Goal: Navigation & Orientation: Find specific page/section

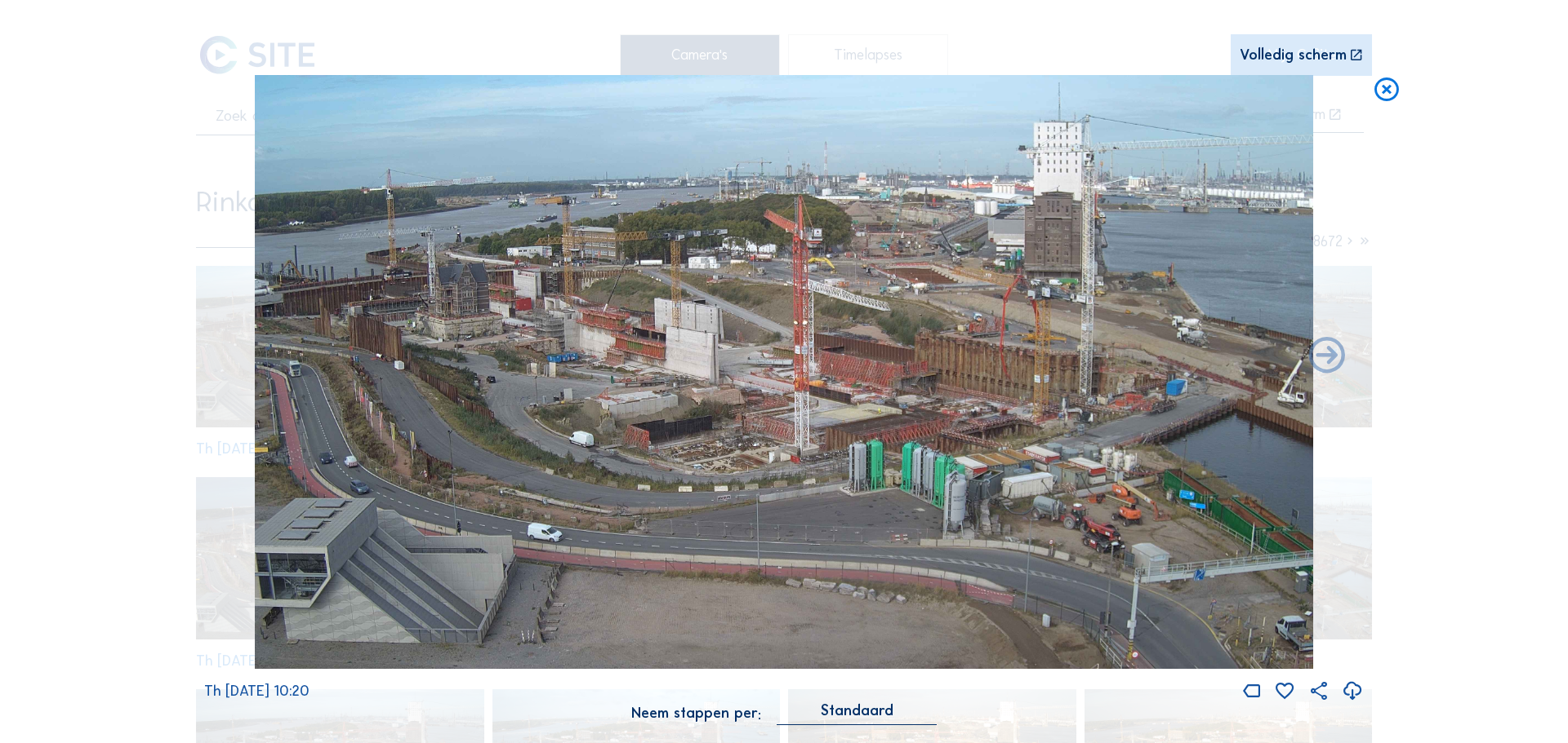
click at [536, 338] on img at bounding box center [784, 372] width 1058 height 595
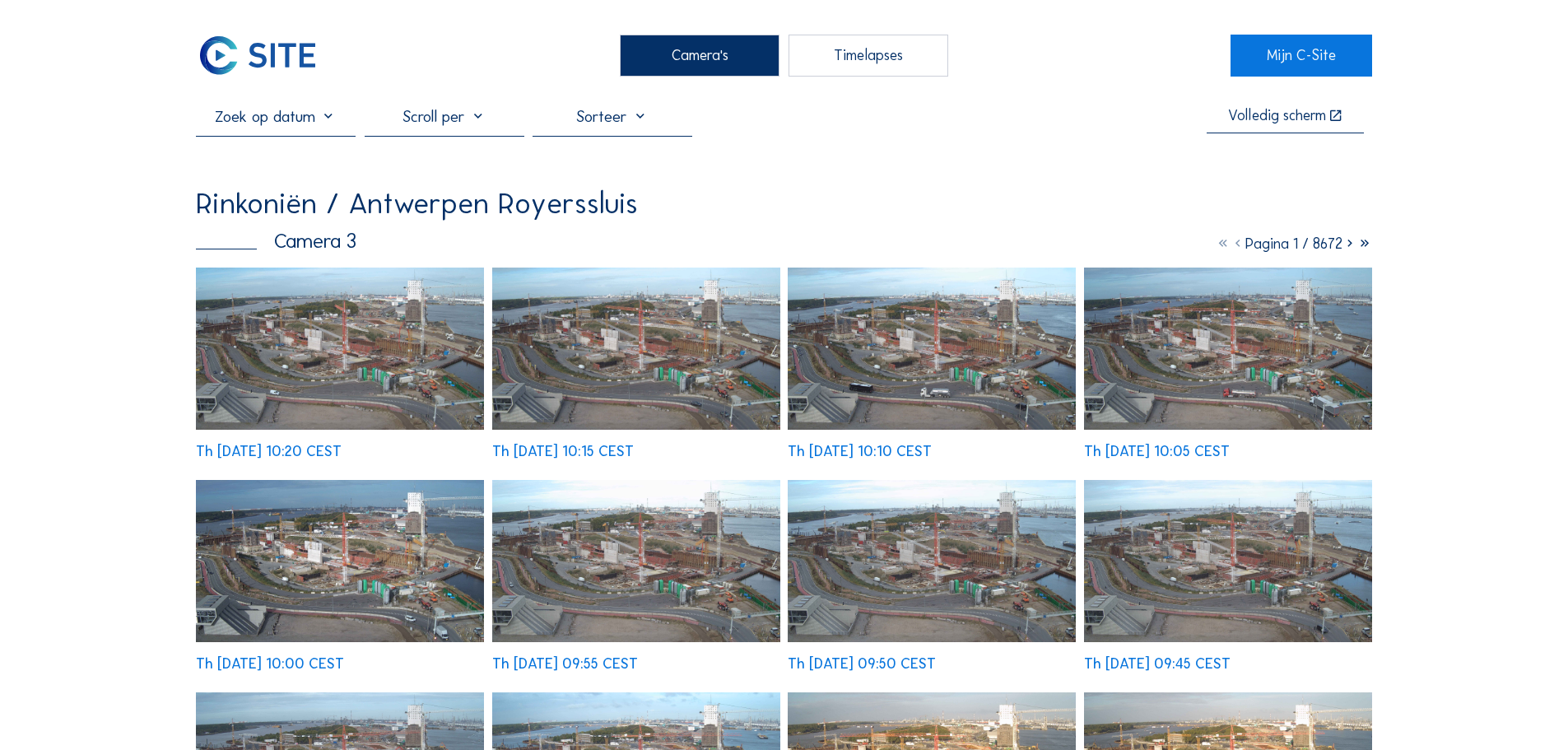
click at [267, 56] on img at bounding box center [257, 55] width 123 height 41
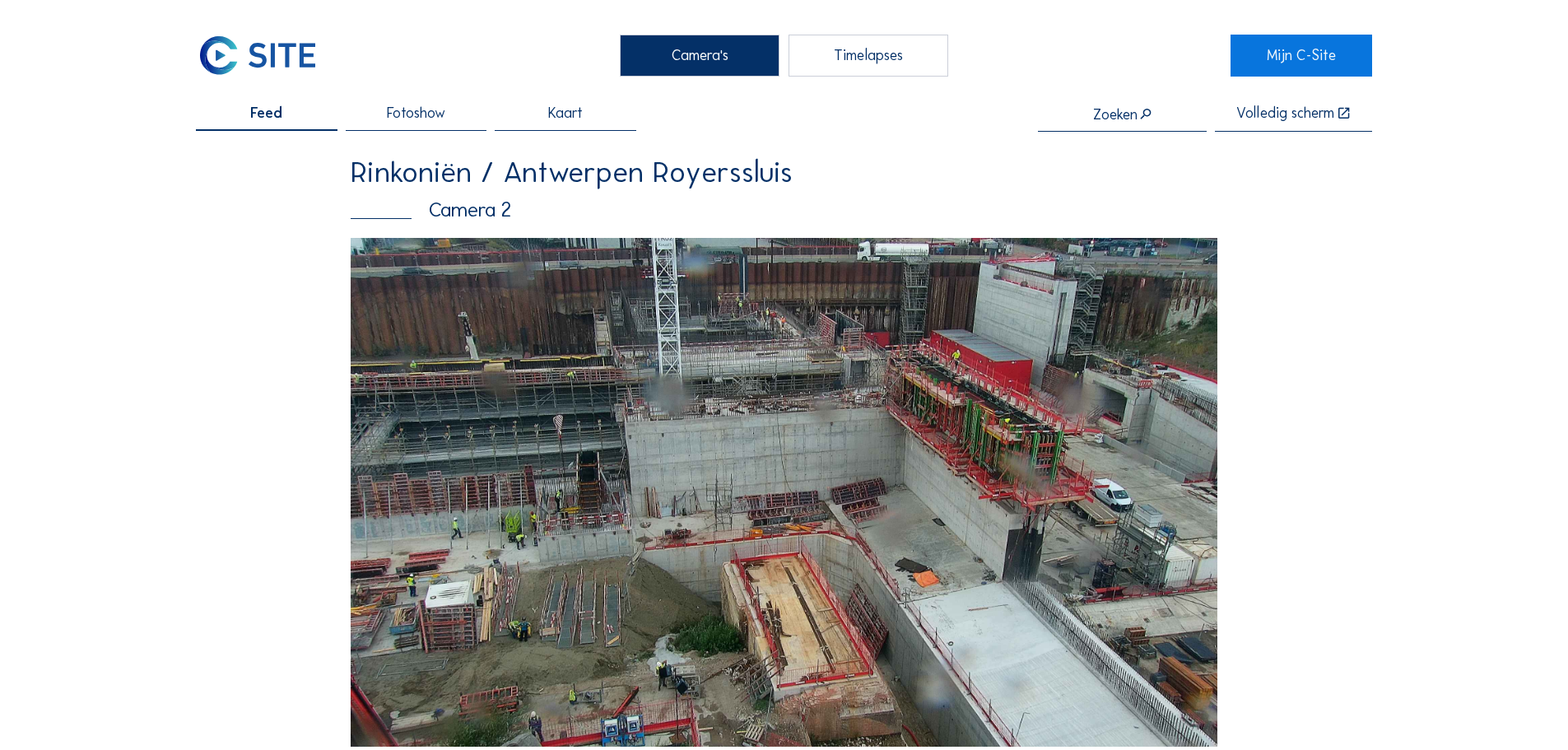
click at [876, 484] on img at bounding box center [783, 492] width 867 height 509
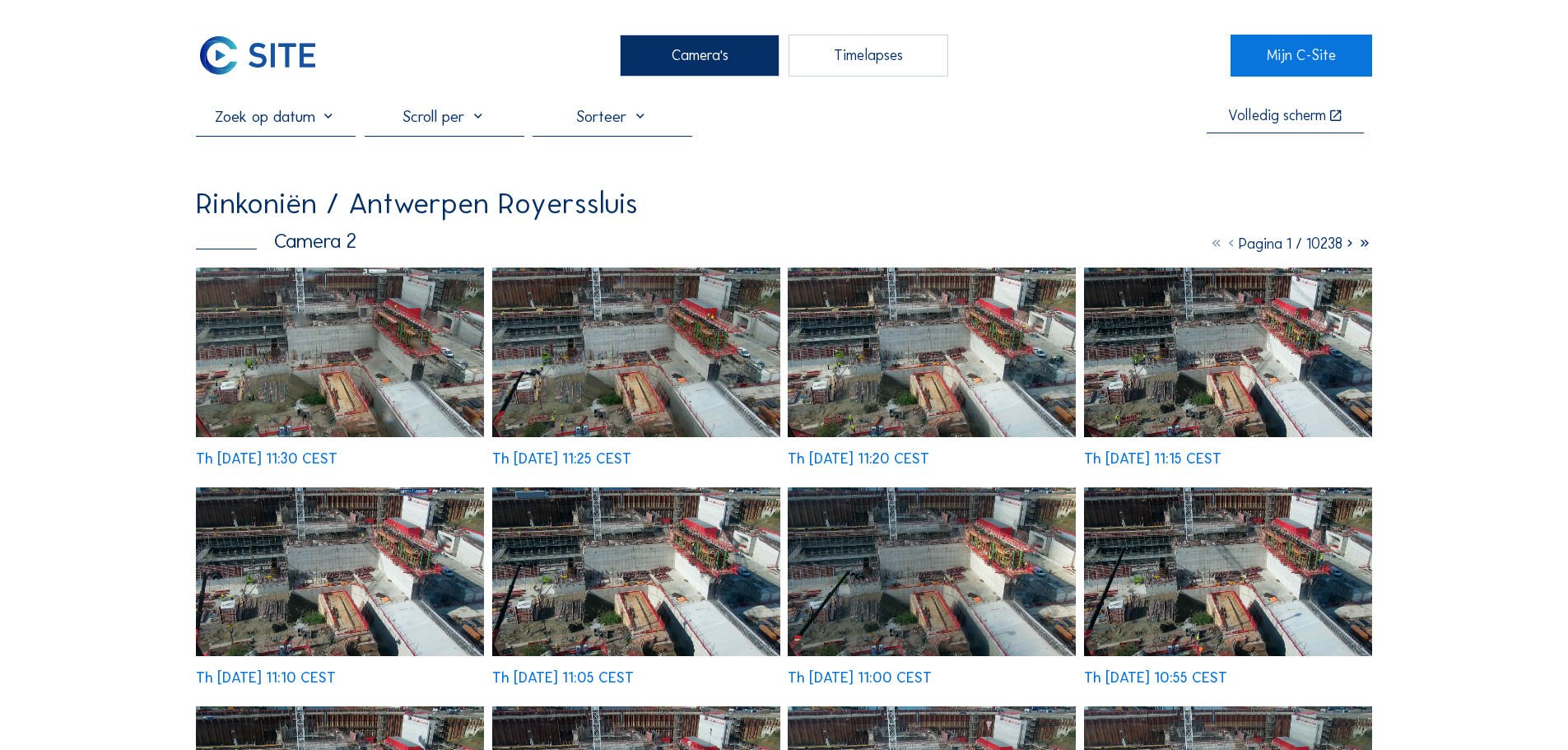
click at [337, 406] on img at bounding box center [340, 352] width 288 height 169
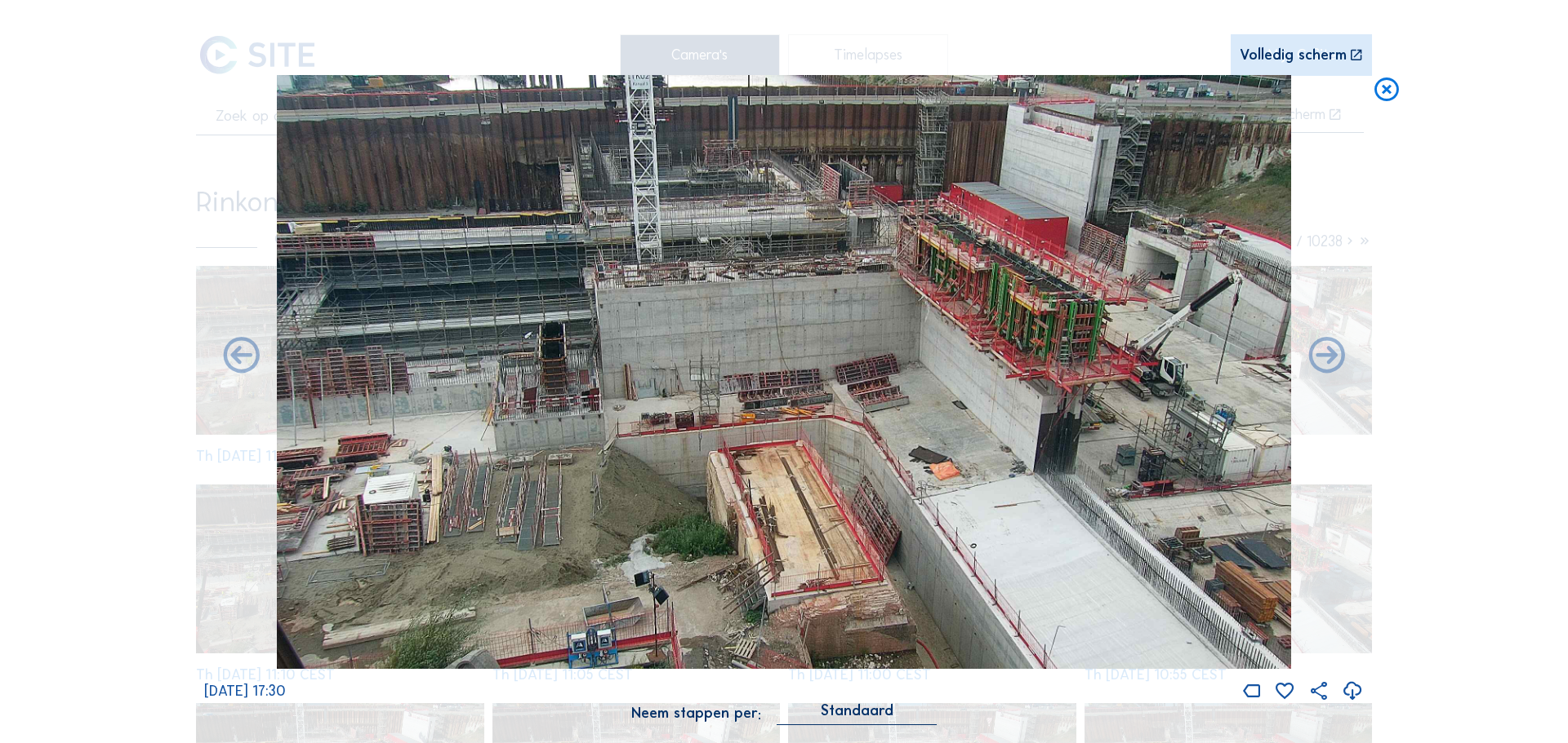
click at [1387, 90] on icon at bounding box center [1386, 90] width 29 height 30
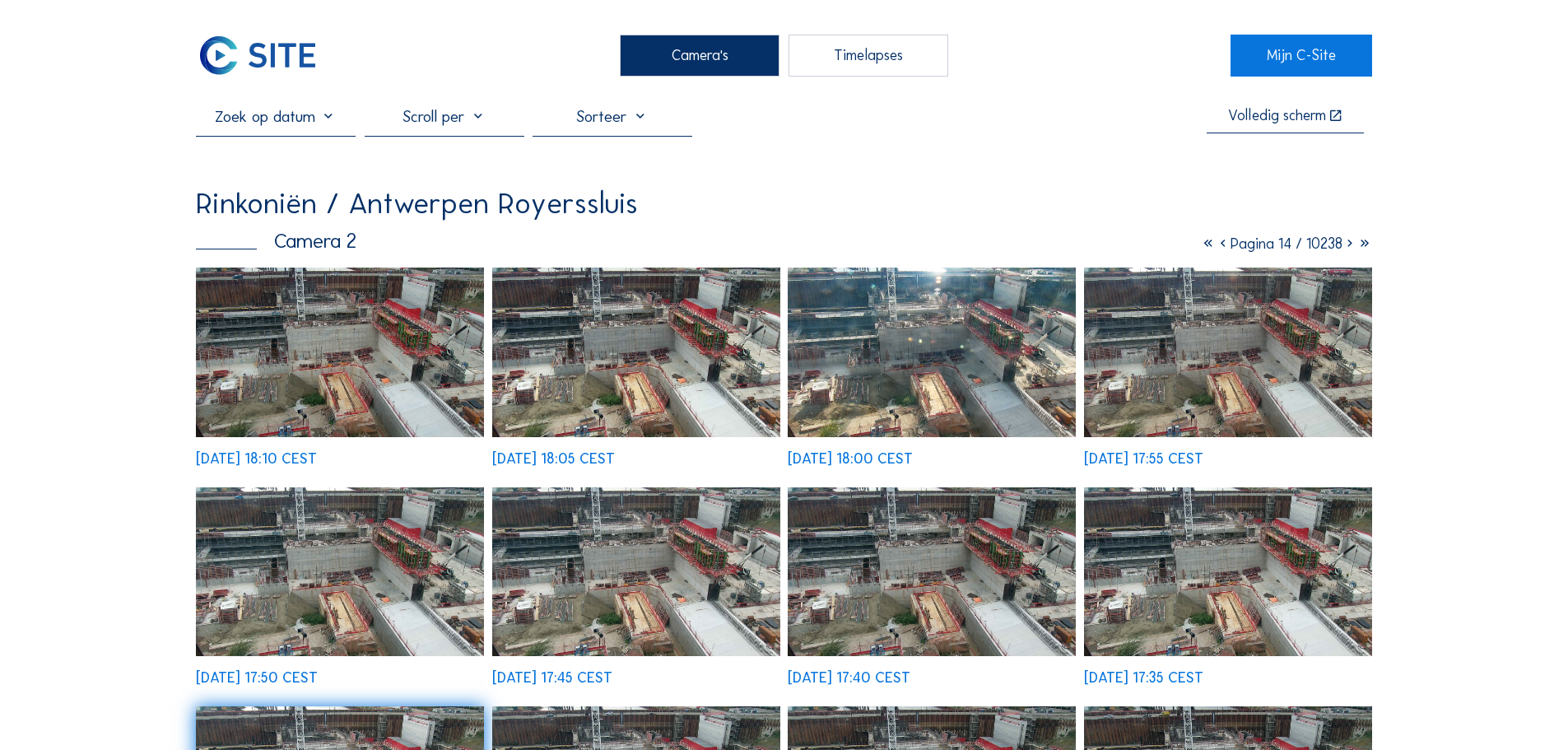
click at [245, 71] on img at bounding box center [257, 55] width 123 height 41
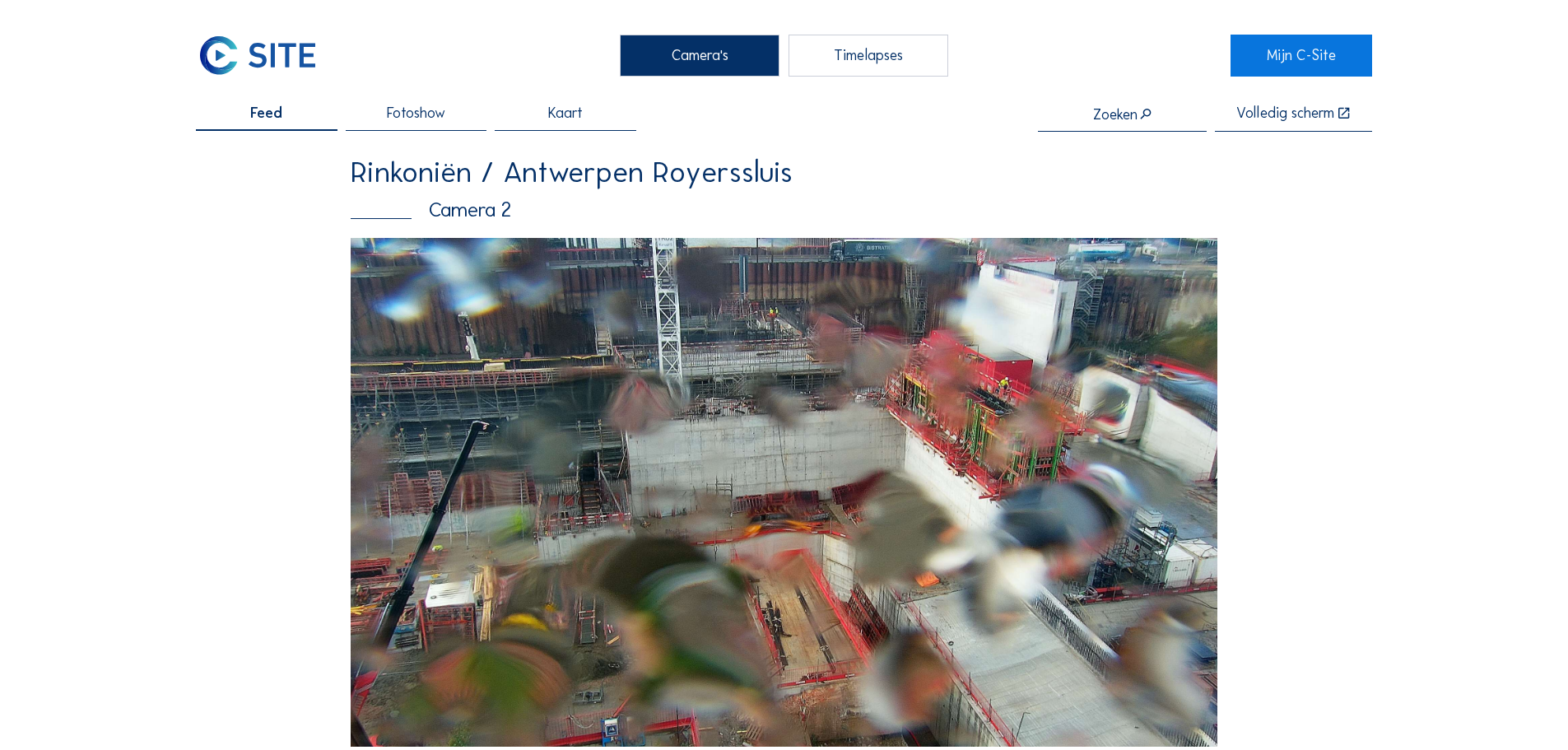
click at [245, 40] on img at bounding box center [257, 55] width 123 height 41
click at [1055, 190] on div "Rinkoniën / Antwerpen Royerssluis Camera 2" at bounding box center [783, 198] width 867 height 81
